Goal: Book appointment/travel/reservation

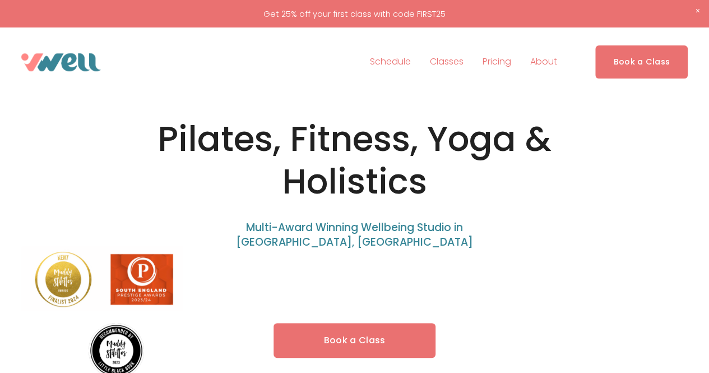
click at [0, 0] on span "Holistics" at bounding box center [0, 0] width 0 height 0
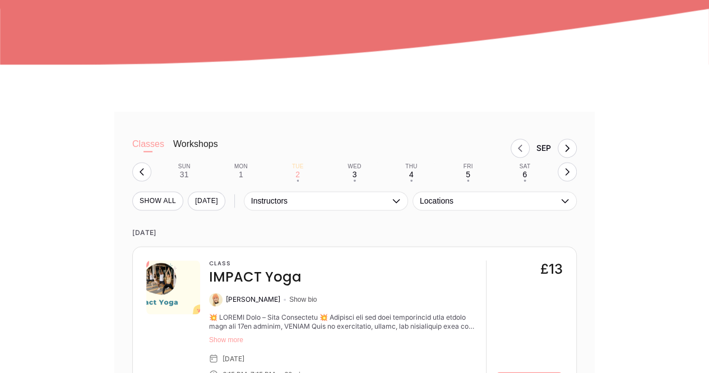
scroll to position [732, 0]
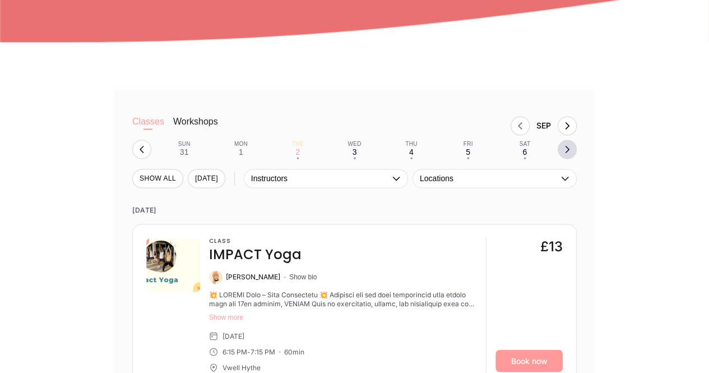
click at [571, 154] on icon "button" at bounding box center [567, 149] width 9 height 9
click at [414, 154] on div "25" at bounding box center [411, 151] width 9 height 9
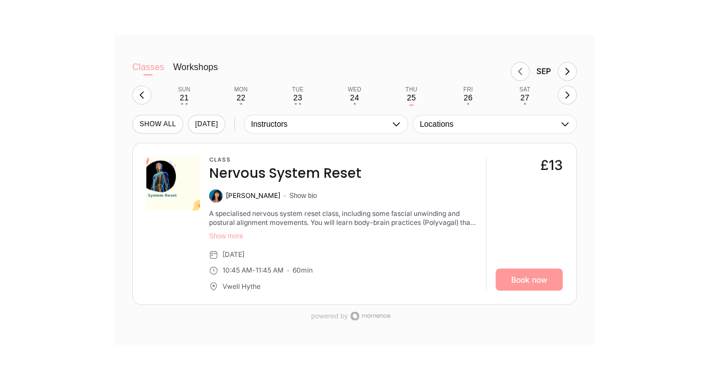
scroll to position [797, 0]
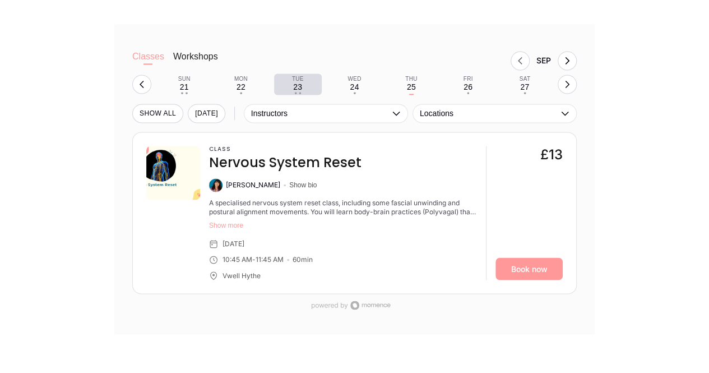
click at [296, 90] on div "23" at bounding box center [297, 86] width 9 height 9
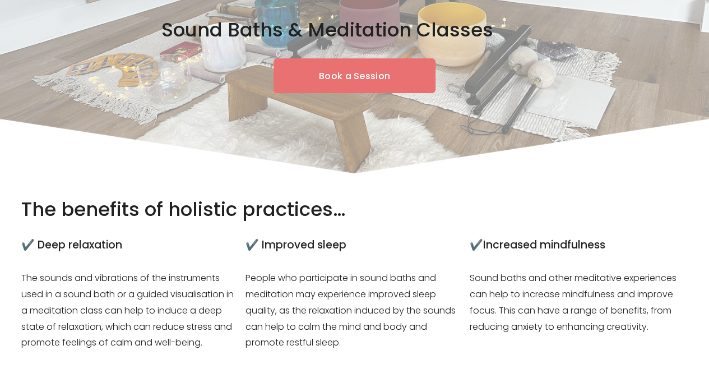
scroll to position [0, 0]
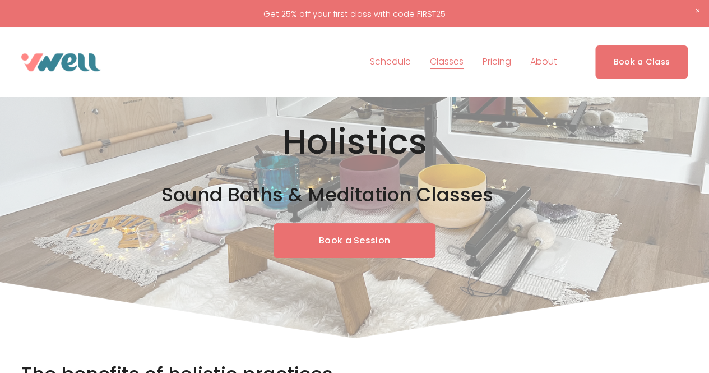
click at [389, 64] on link "Schedule" at bounding box center [390, 62] width 41 height 18
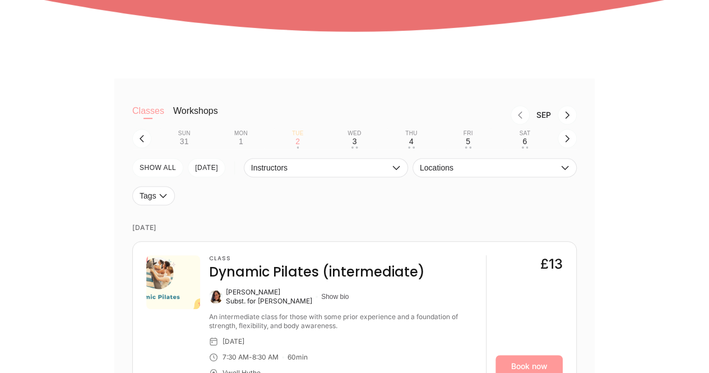
scroll to position [247, 0]
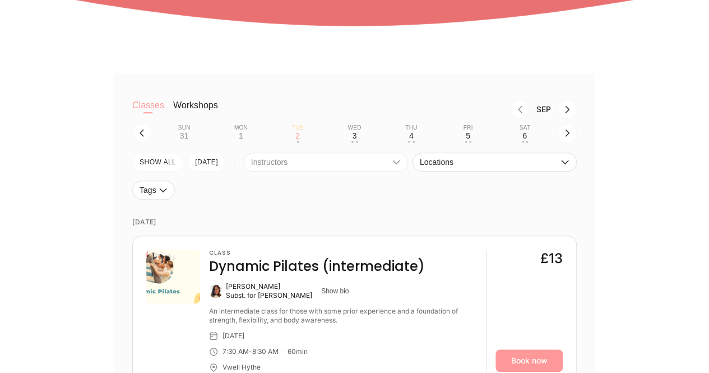
click at [396, 163] on icon "button" at bounding box center [396, 161] width 9 height 9
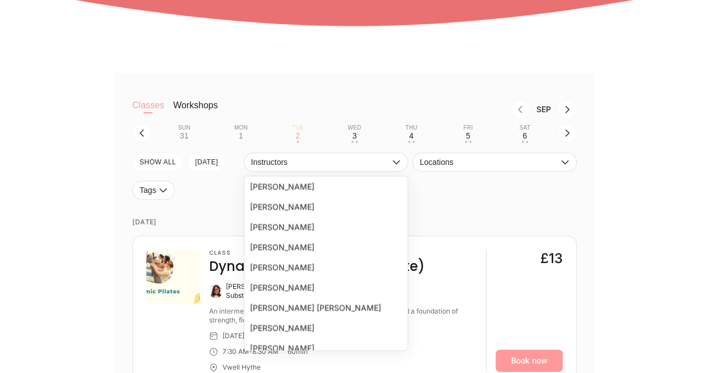
click at [281, 265] on li "[PERSON_NAME]" at bounding box center [325, 267] width 163 height 20
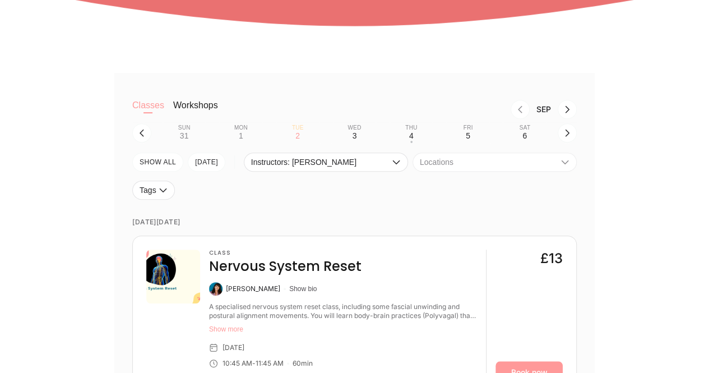
click at [564, 164] on icon "button" at bounding box center [564, 161] width 9 height 9
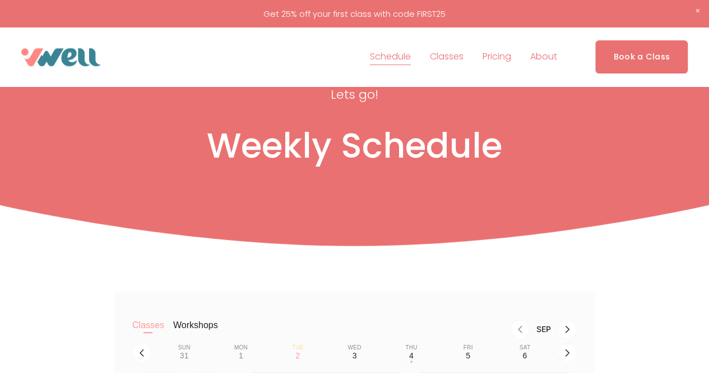
scroll to position [0, 0]
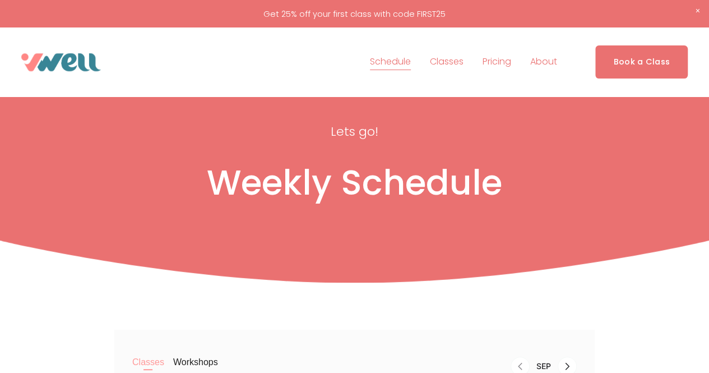
click at [0, 0] on span "Holistics" at bounding box center [0, 0] width 0 height 0
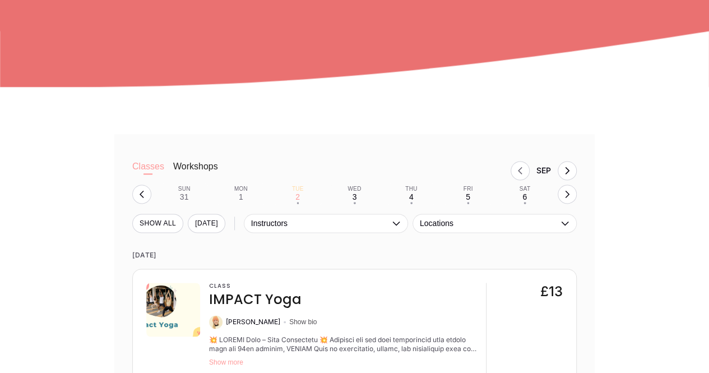
scroll to position [695, 0]
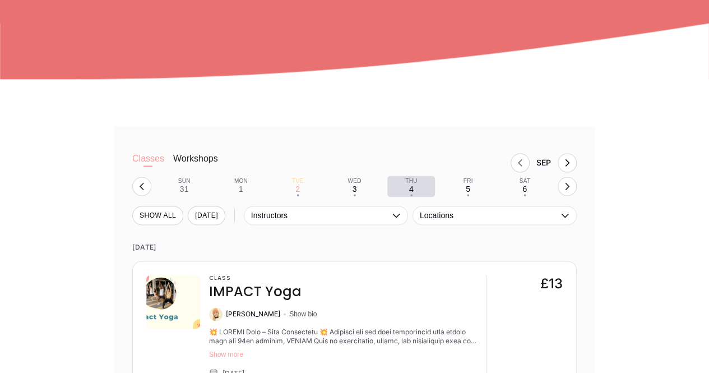
click at [412, 193] on div "4" at bounding box center [411, 188] width 4 height 9
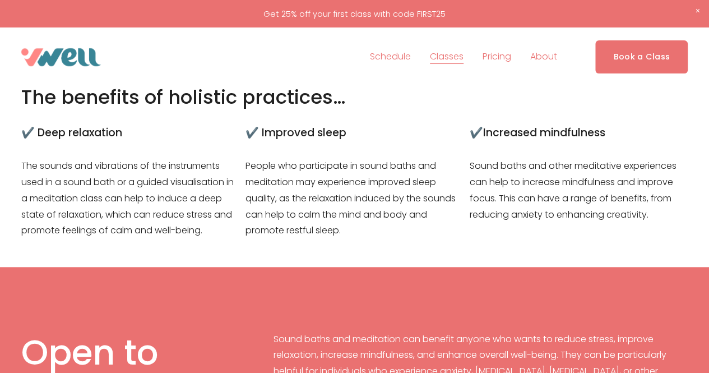
scroll to position [0, 0]
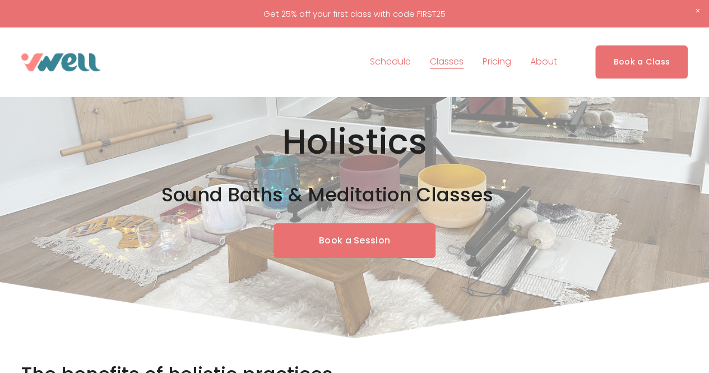
click at [0, 0] on span "Holistics" at bounding box center [0, 0] width 0 height 0
click at [361, 244] on link "Book a Session" at bounding box center [354, 240] width 162 height 35
click at [388, 63] on link "Schedule" at bounding box center [390, 62] width 41 height 18
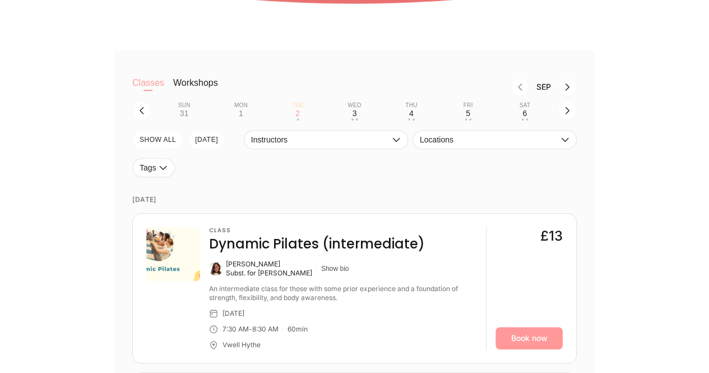
scroll to position [291, 0]
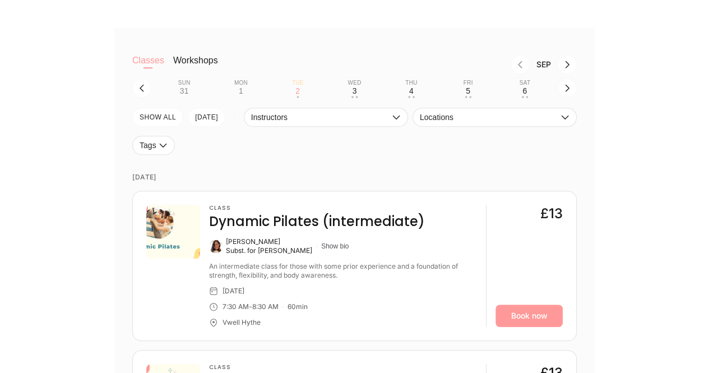
click at [398, 308] on div "7:30 AM - 8:30 AM 60 min" at bounding box center [343, 306] width 268 height 9
click at [397, 118] on icon "button" at bounding box center [396, 117] width 9 height 9
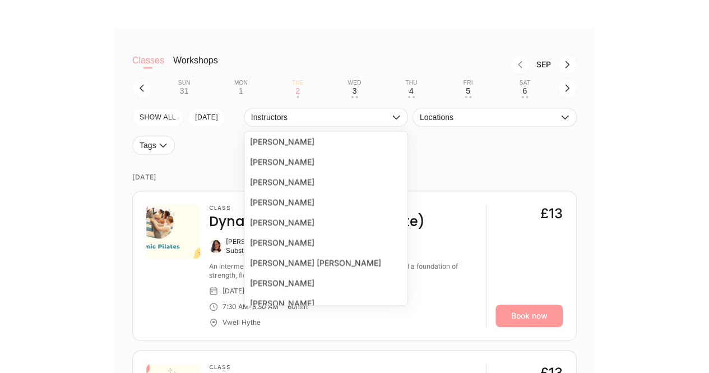
click at [403, 259] on li "[PERSON_NAME] [PERSON_NAME]" at bounding box center [325, 262] width 163 height 20
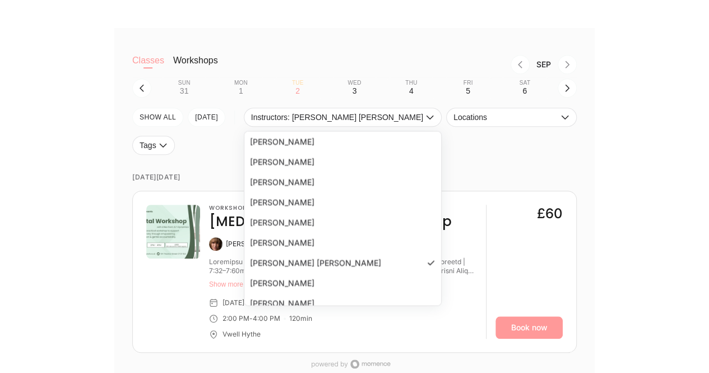
click at [407, 226] on ul "[PERSON_NAME] Poppy [PERSON_NAME] [PERSON_NAME] [PERSON_NAME] [PERSON_NAME] [PE…" at bounding box center [343, 218] width 198 height 175
click at [428, 265] on icon at bounding box center [431, 262] width 7 height 5
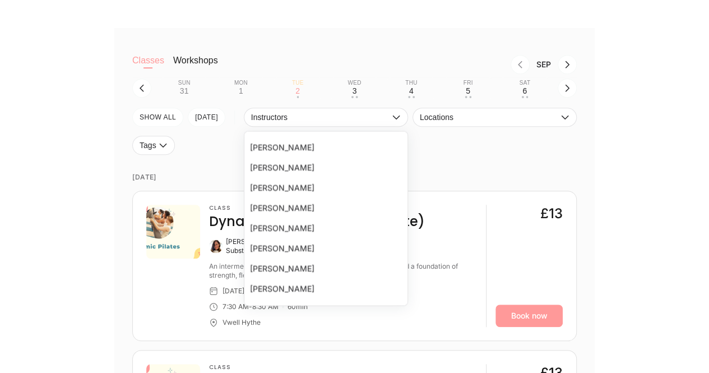
scroll to position [230, 0]
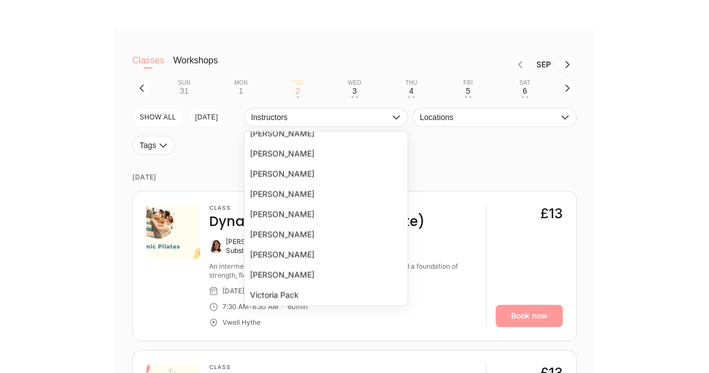
click at [262, 234] on li "[PERSON_NAME]" at bounding box center [325, 234] width 163 height 20
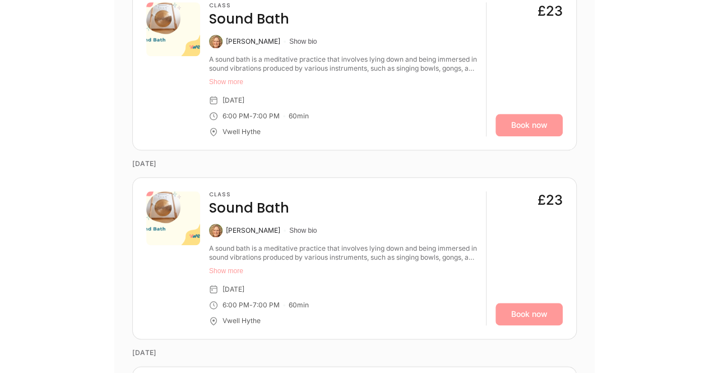
scroll to position [499, 0]
